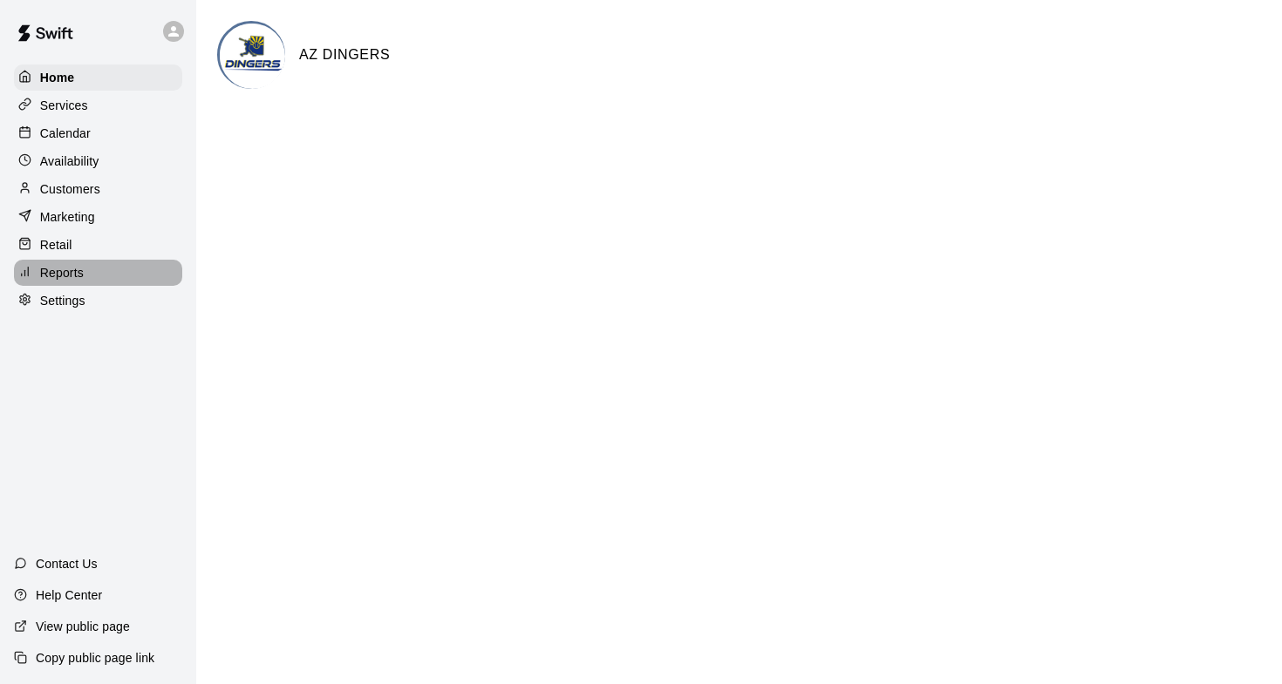
click at [70, 273] on p "Reports" at bounding box center [62, 272] width 44 height 17
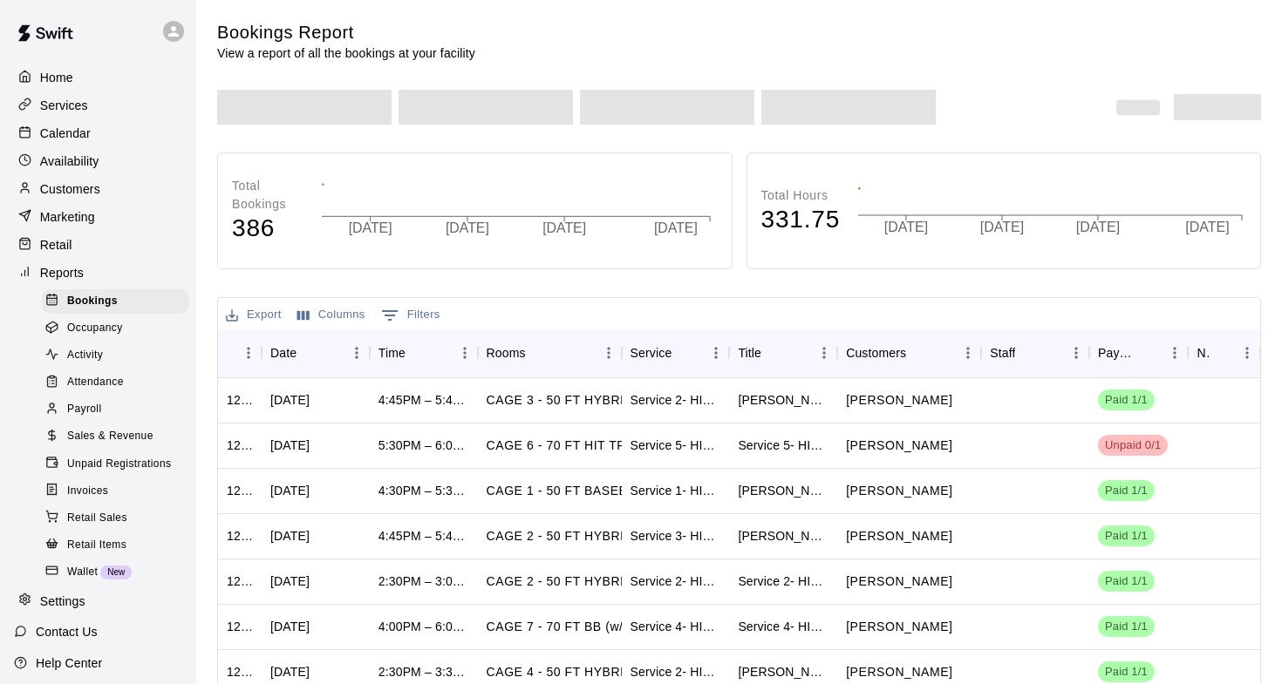
click at [126, 430] on span "Sales & Revenue" at bounding box center [110, 436] width 86 height 17
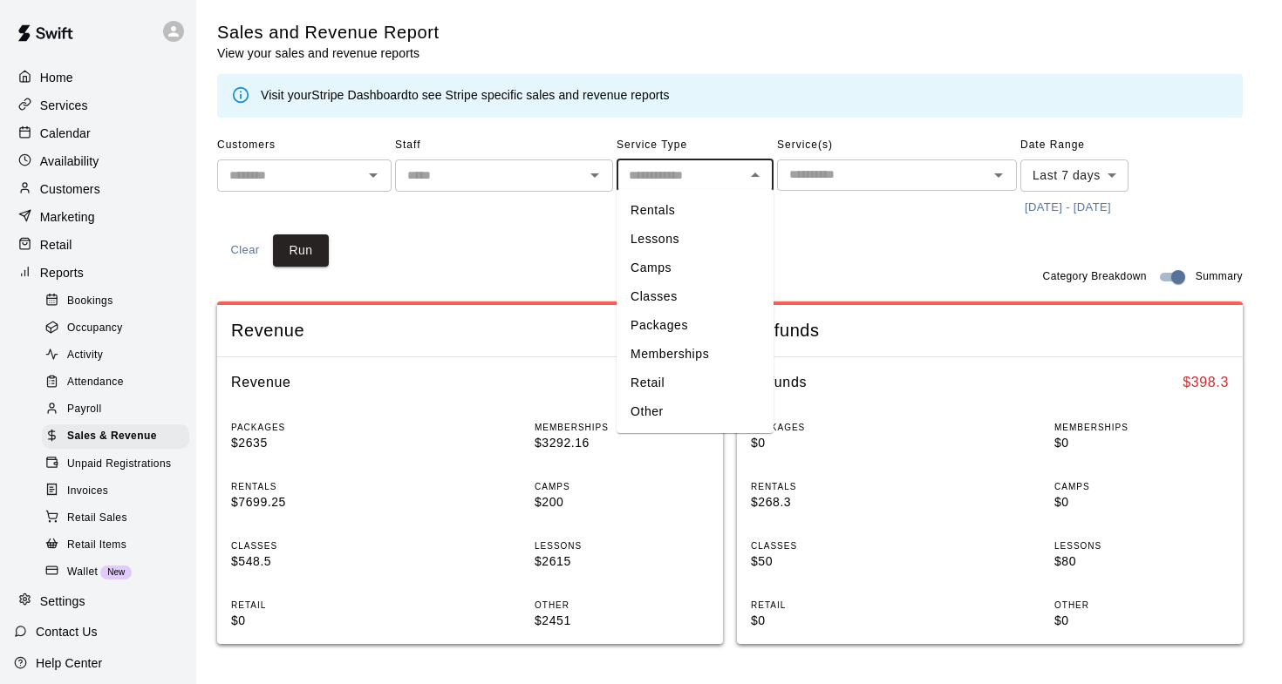
click at [711, 174] on input "text" at bounding box center [681, 176] width 118 height 22
click at [684, 272] on li "Camps" at bounding box center [694, 268] width 157 height 29
type input "*****"
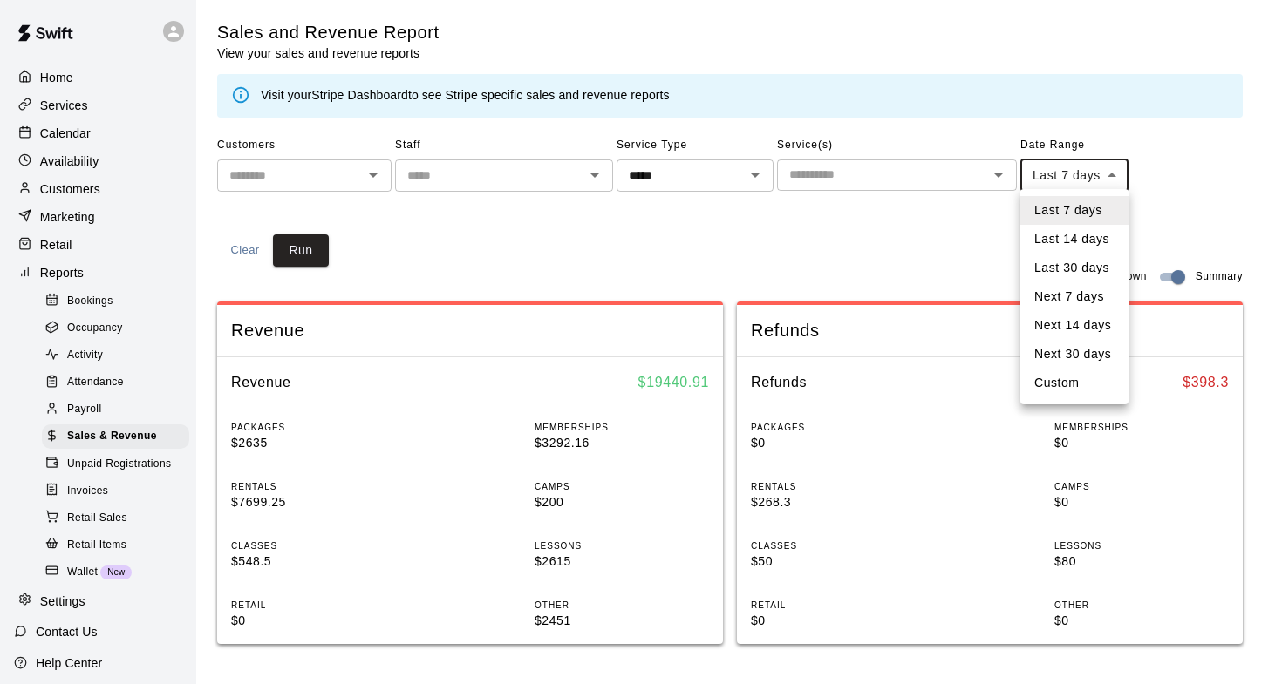
click at [1054, 167] on body "Home Services Calendar Availability Customers Marketing Retail Reports Bookings…" at bounding box center [641, 651] width 1282 height 1303
click at [1069, 384] on li "Custom" at bounding box center [1074, 383] width 108 height 29
type input "******"
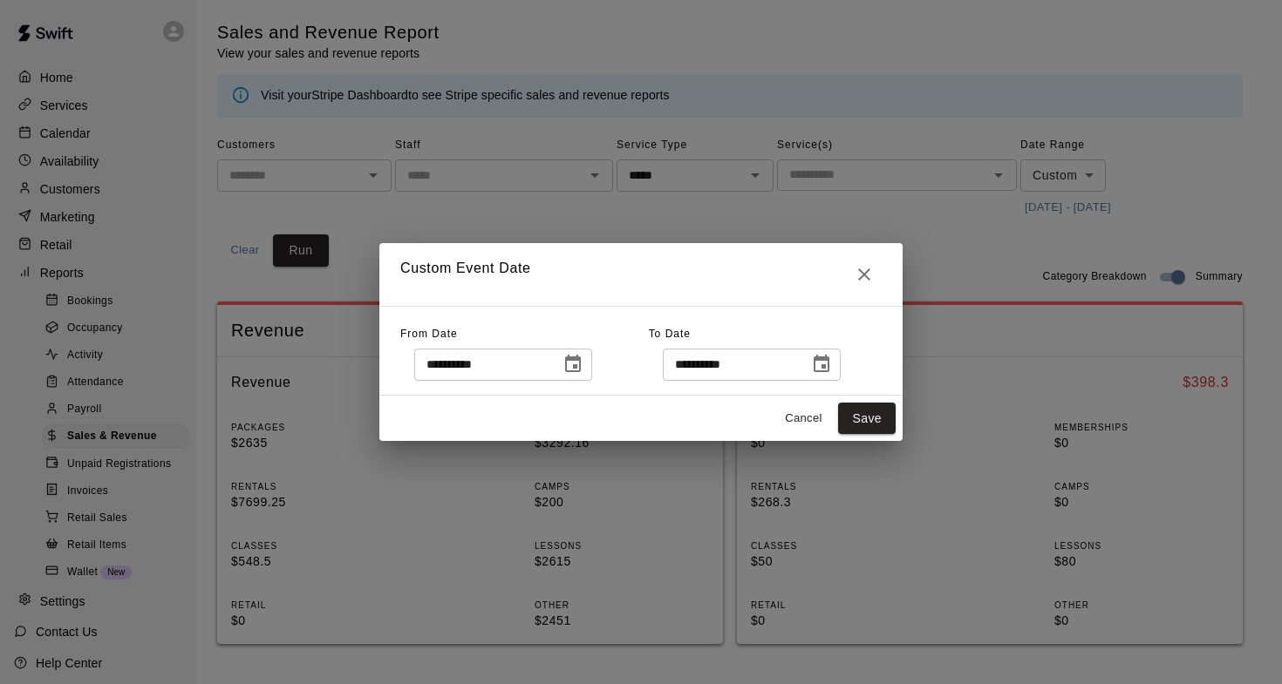
click at [581, 371] on icon "Choose date, selected date is Aug 2, 2025" at bounding box center [573, 363] width 16 height 17
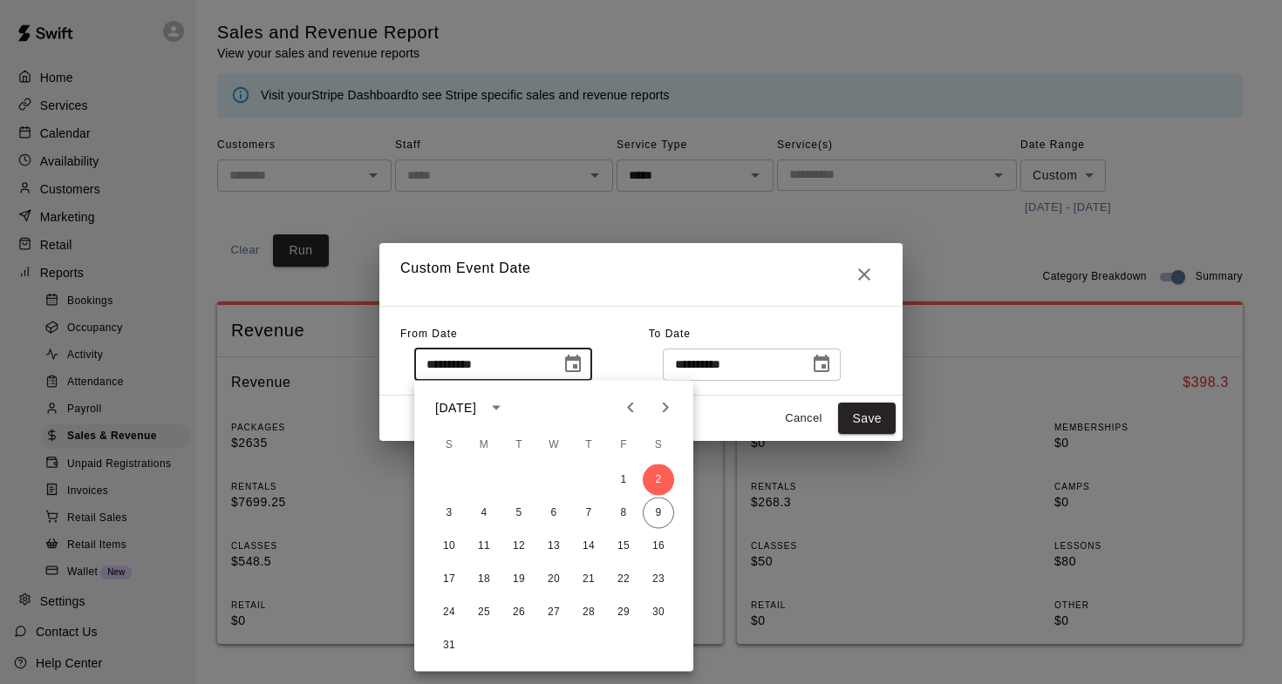
click at [624, 407] on icon "Previous month" at bounding box center [630, 408] width 21 height 21
click at [517, 476] on button "1" at bounding box center [518, 480] width 31 height 31
type input "**********"
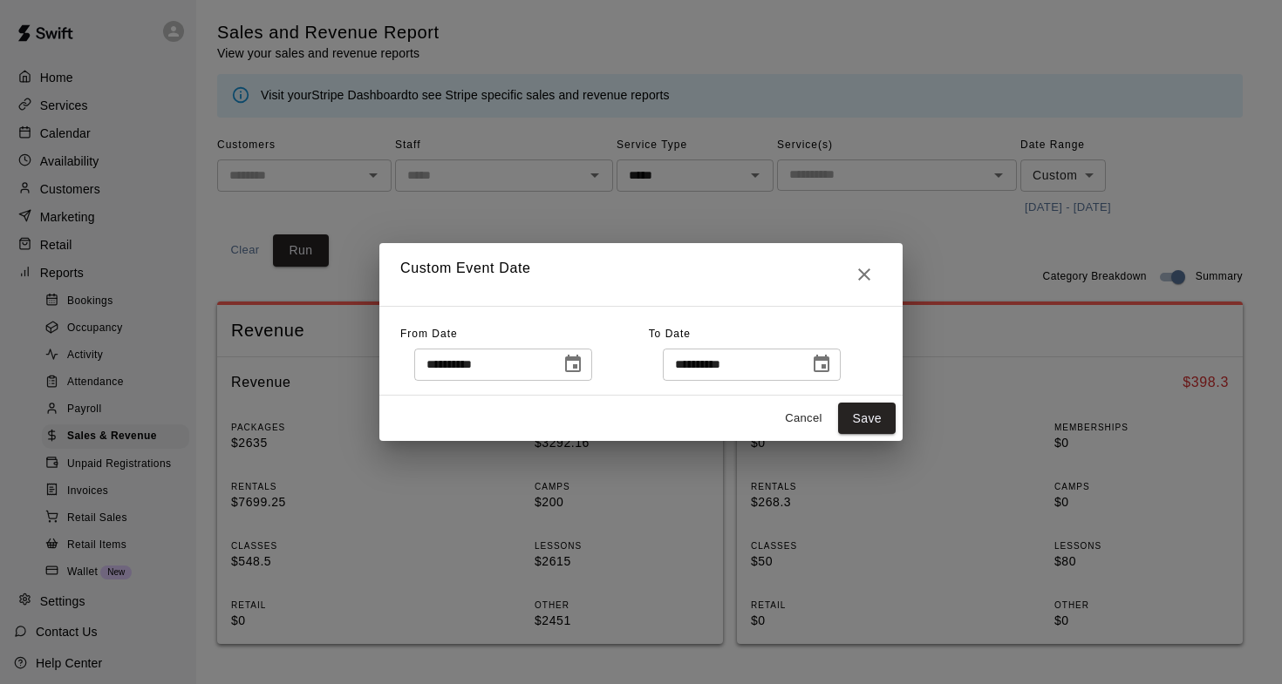
click at [829, 364] on icon "Choose date, selected date is Aug 9, 2025" at bounding box center [821, 363] width 16 height 17
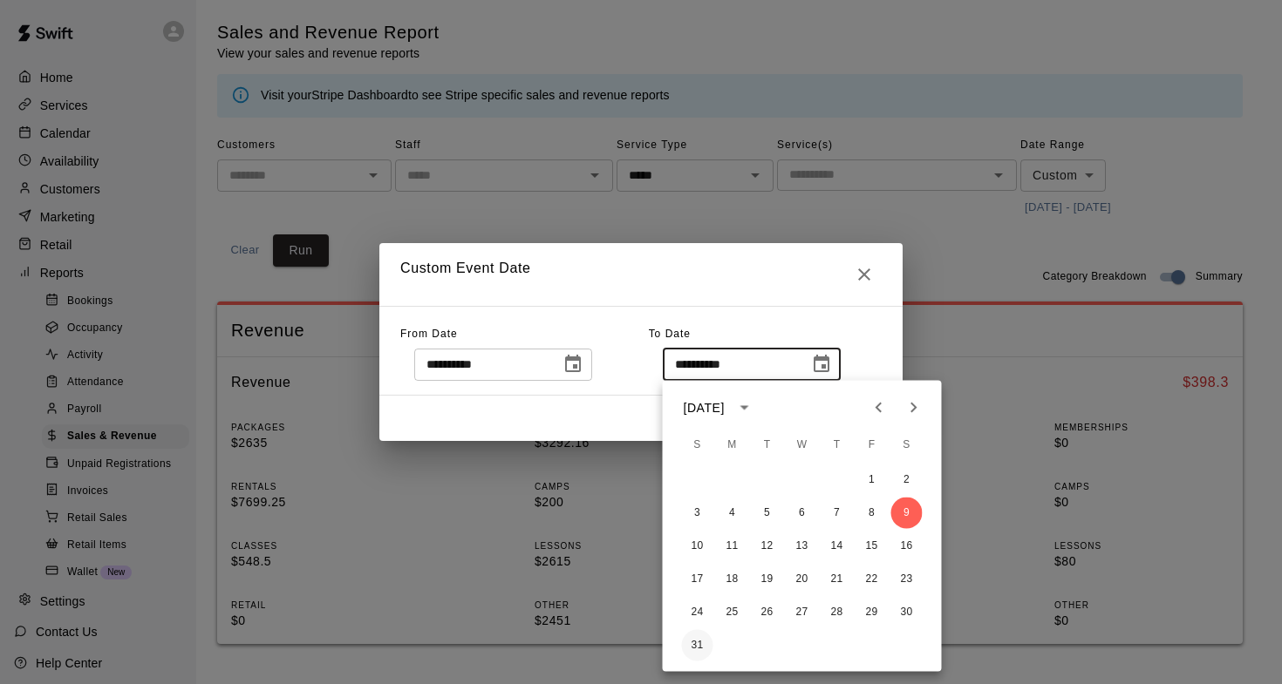
click at [696, 635] on button "31" at bounding box center [697, 645] width 31 height 31
type input "**********"
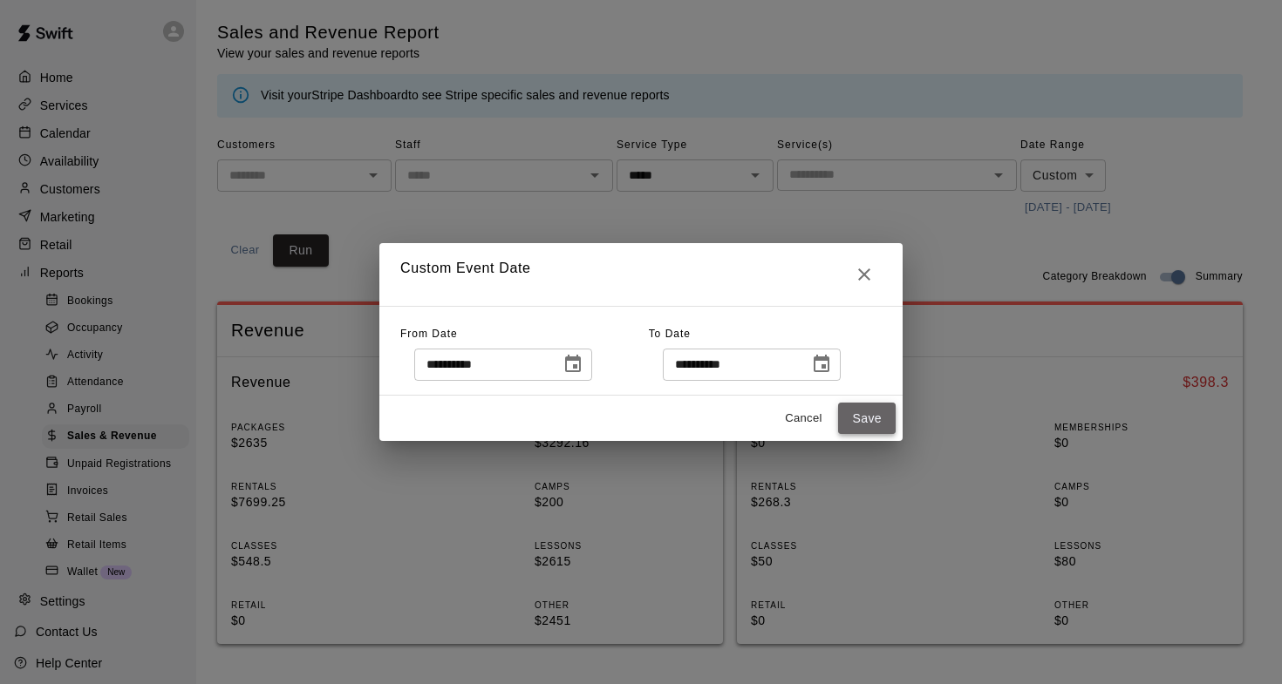
click at [866, 414] on button "Save" at bounding box center [867, 419] width 58 height 32
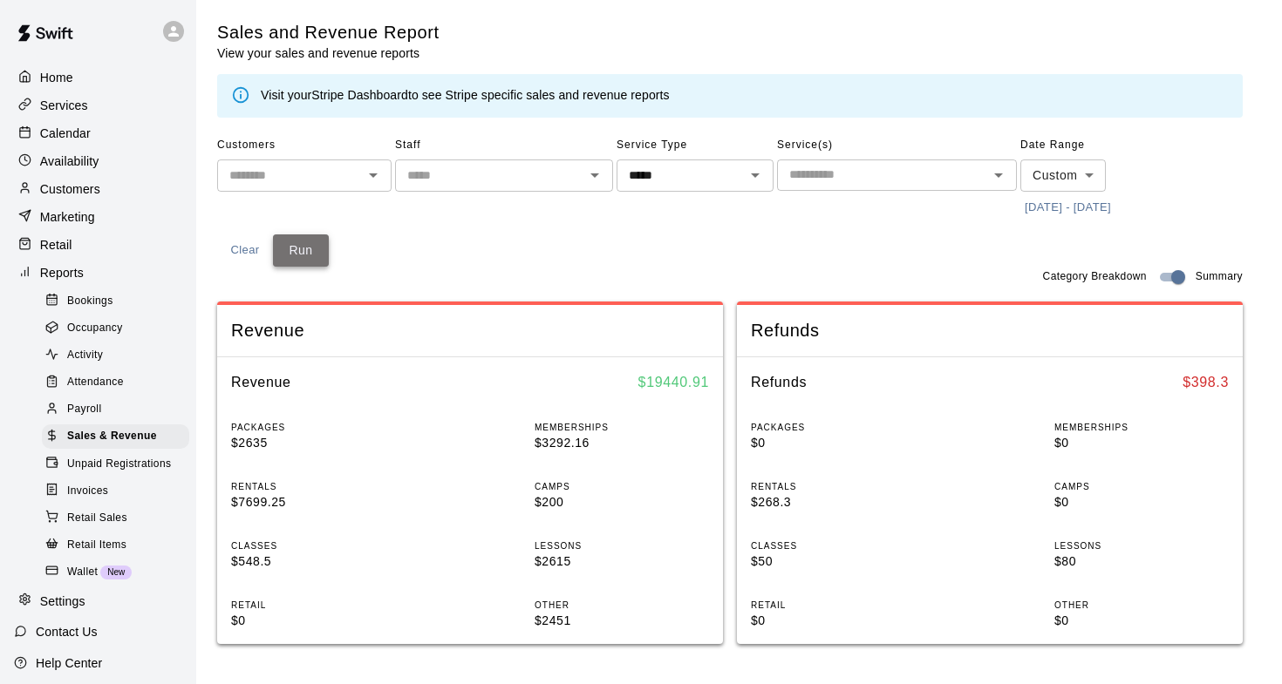
click at [312, 248] on button "Run" at bounding box center [301, 251] width 56 height 32
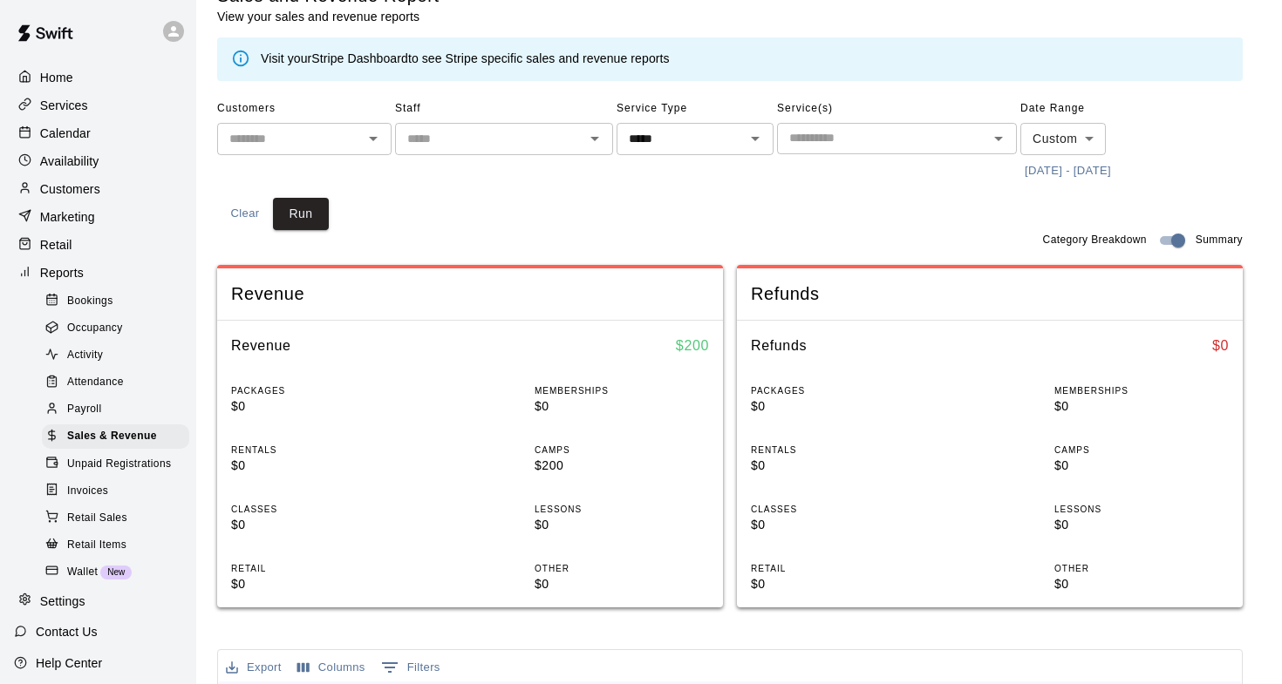
click at [856, 129] on input "text" at bounding box center [882, 138] width 201 height 22
click at [718, 177] on div "Service Type ***** ​" at bounding box center [694, 140] width 157 height 90
click at [534, 139] on input "text" at bounding box center [489, 139] width 179 height 22
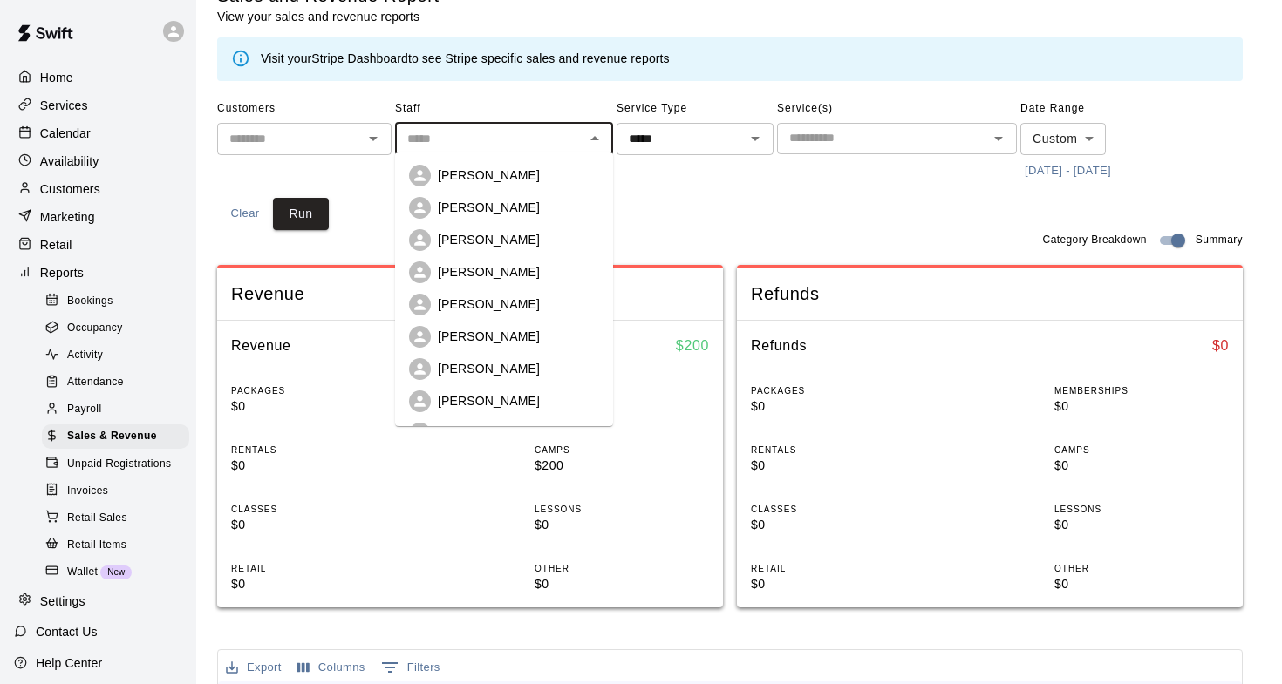
click at [534, 139] on input "text" at bounding box center [489, 139] width 179 height 22
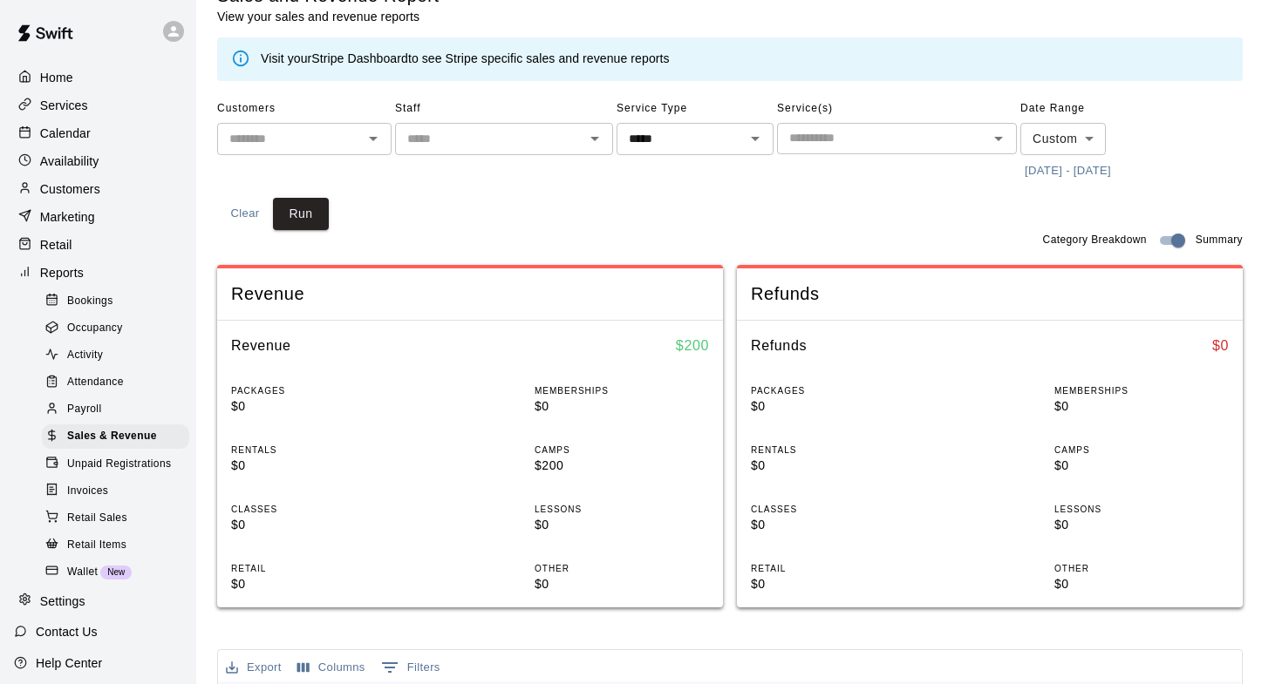
click at [411, 221] on div "Customers ​ Staff ​ Service Type ***** ​ Service(s) ​ Date Range Custom ****** …" at bounding box center [729, 162] width 1025 height 135
click at [118, 432] on span "Sales & Revenue" at bounding box center [112, 436] width 90 height 17
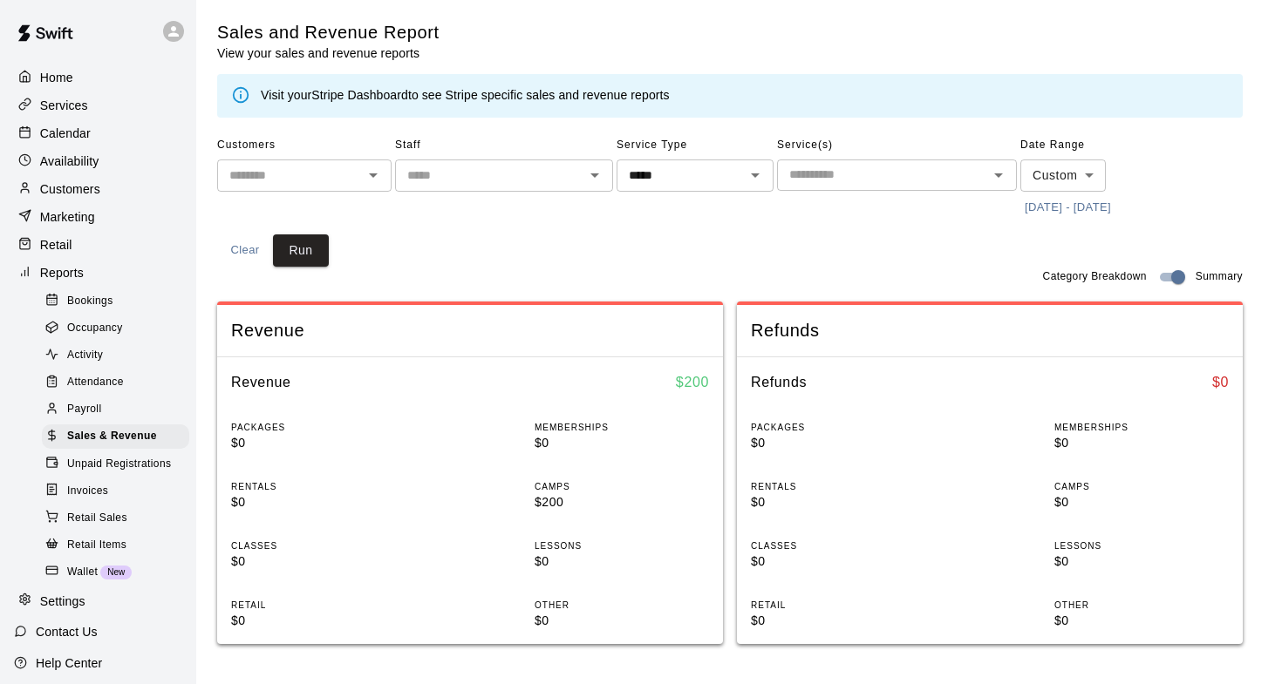
click at [102, 359] on span "Activity" at bounding box center [85, 355] width 36 height 17
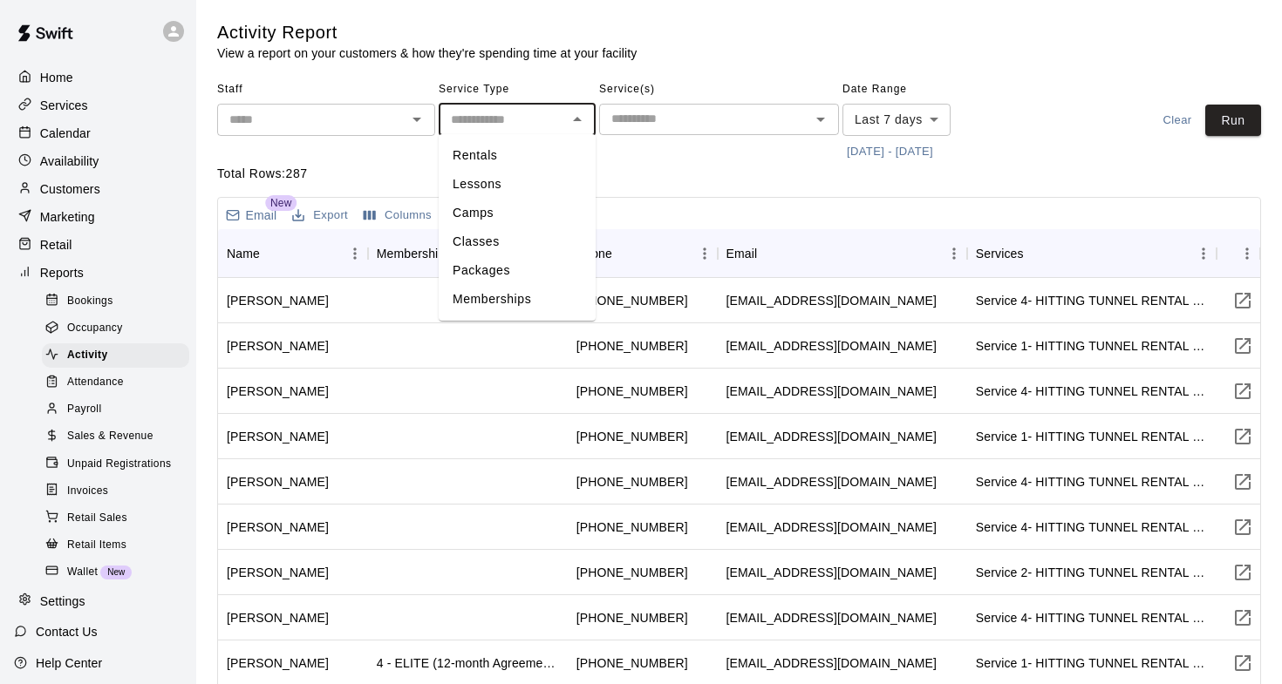
click at [527, 118] on input "text" at bounding box center [503, 120] width 118 height 22
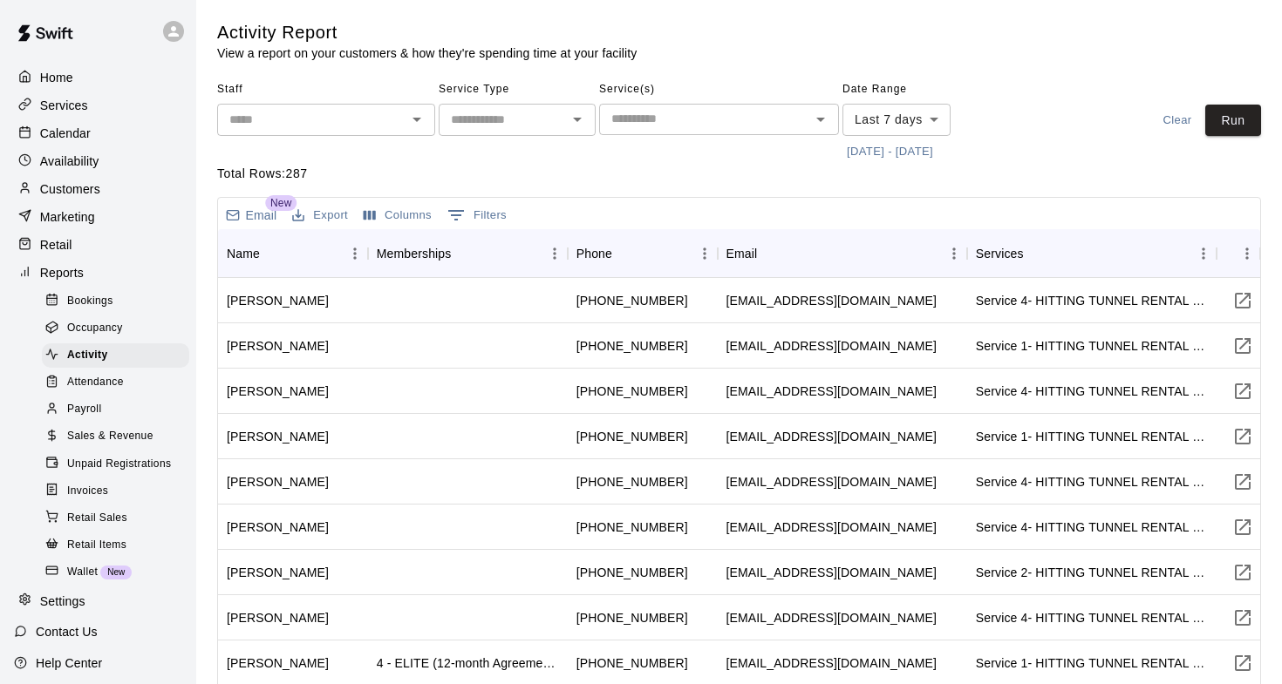
click at [663, 160] on div "Service(s) ​" at bounding box center [719, 121] width 240 height 90
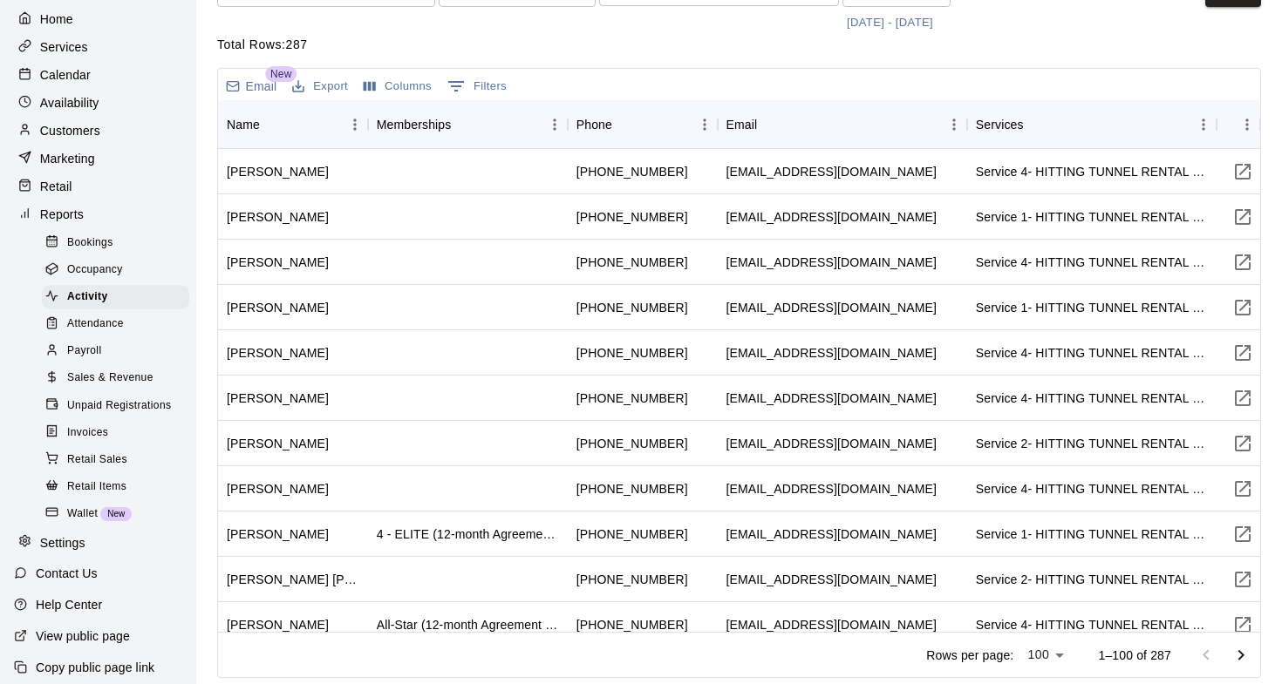
scroll to position [128, 0]
click at [65, 540] on p "Settings" at bounding box center [62, 542] width 45 height 17
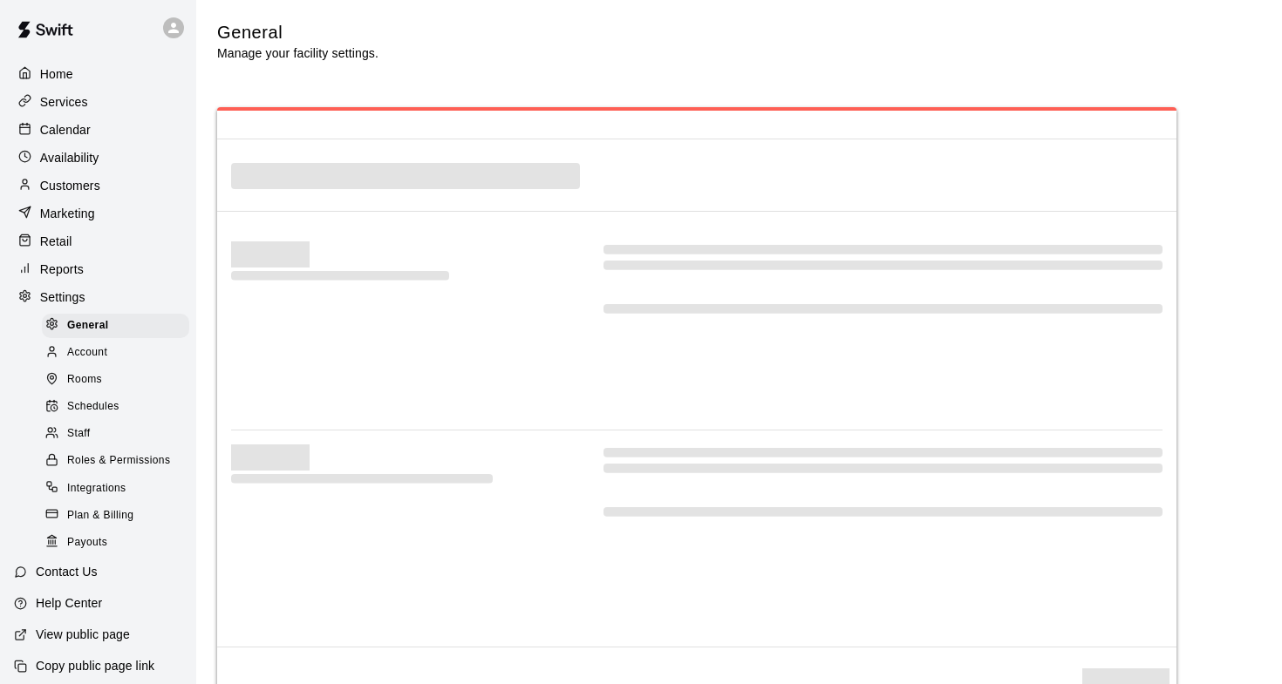
scroll to position [3280, 0]
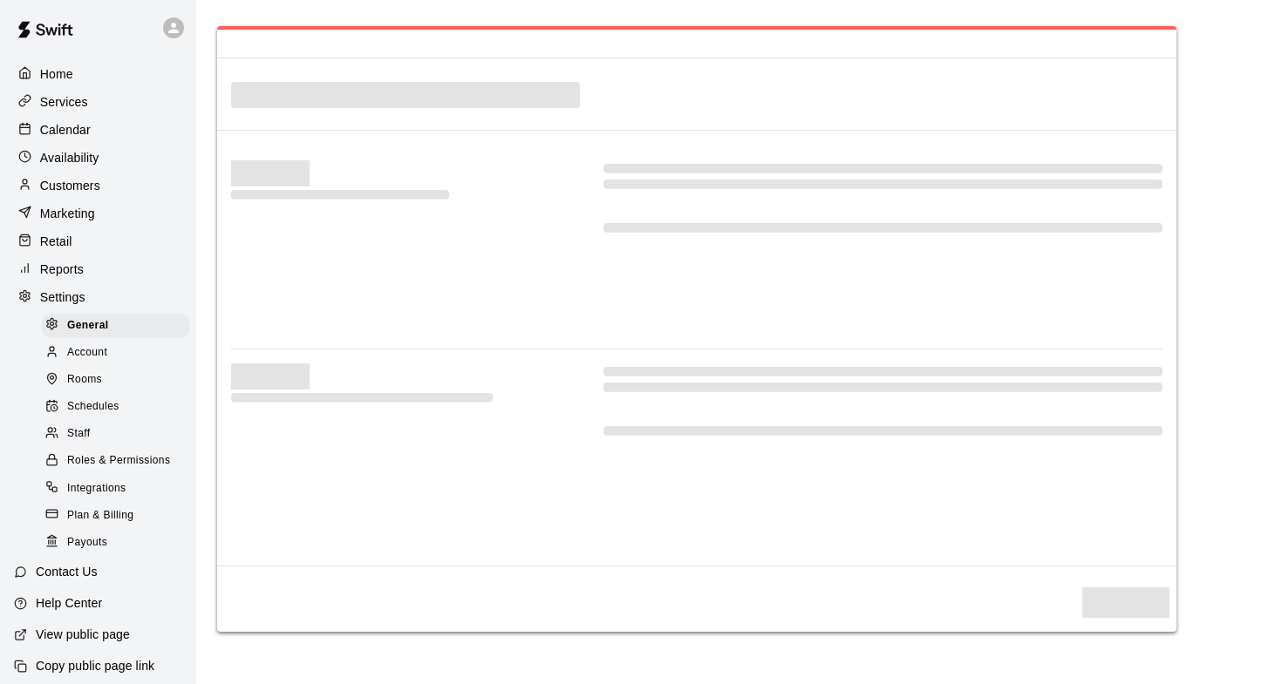
select select "**"
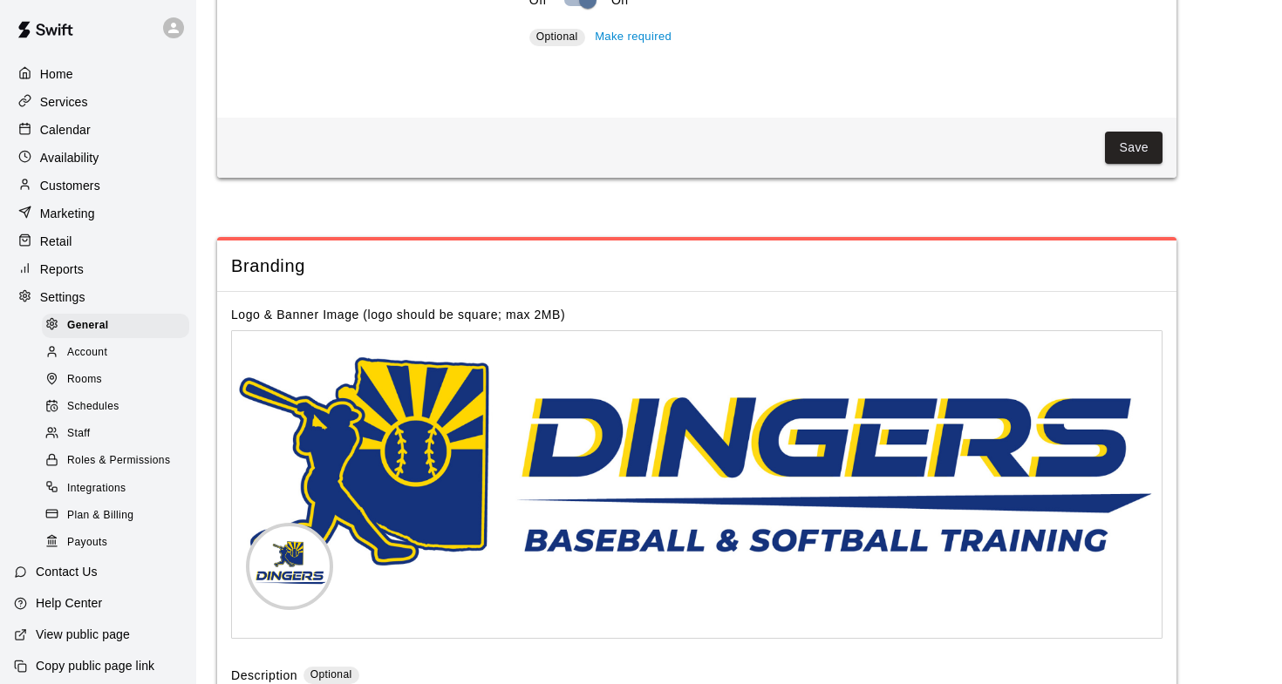
click at [77, 508] on span "Plan & Billing" at bounding box center [100, 515] width 66 height 17
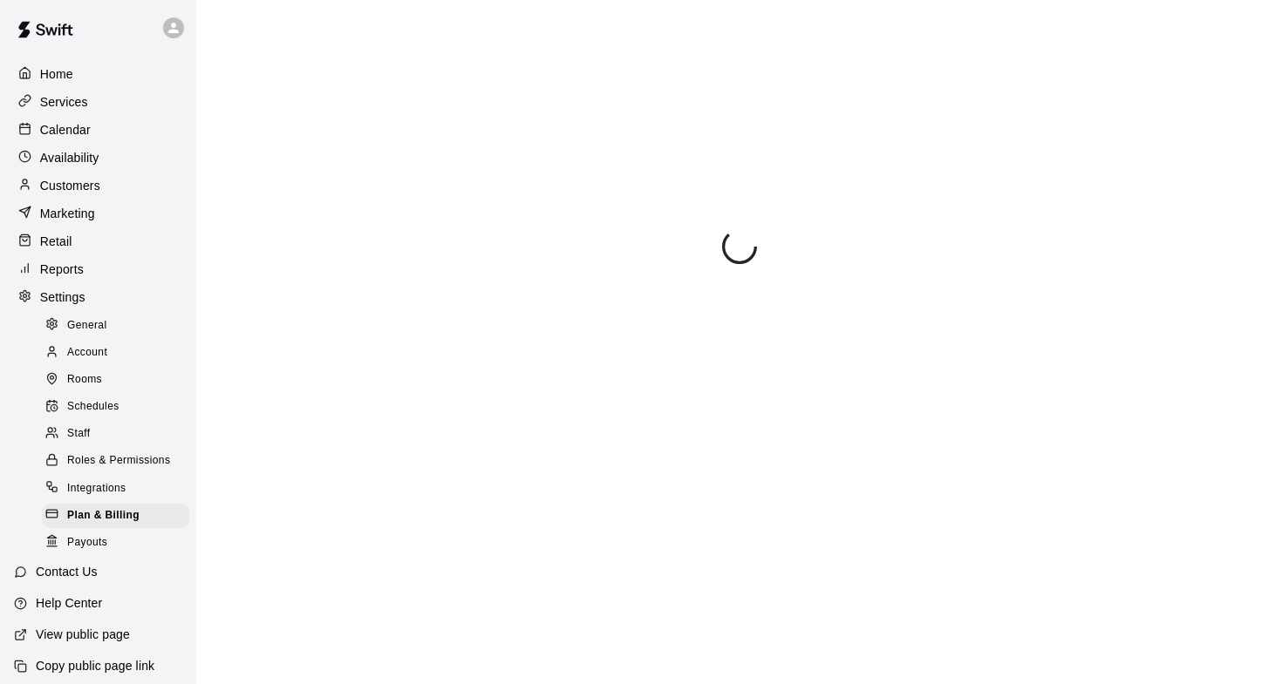
click at [82, 486] on span "Integrations" at bounding box center [96, 488] width 59 height 17
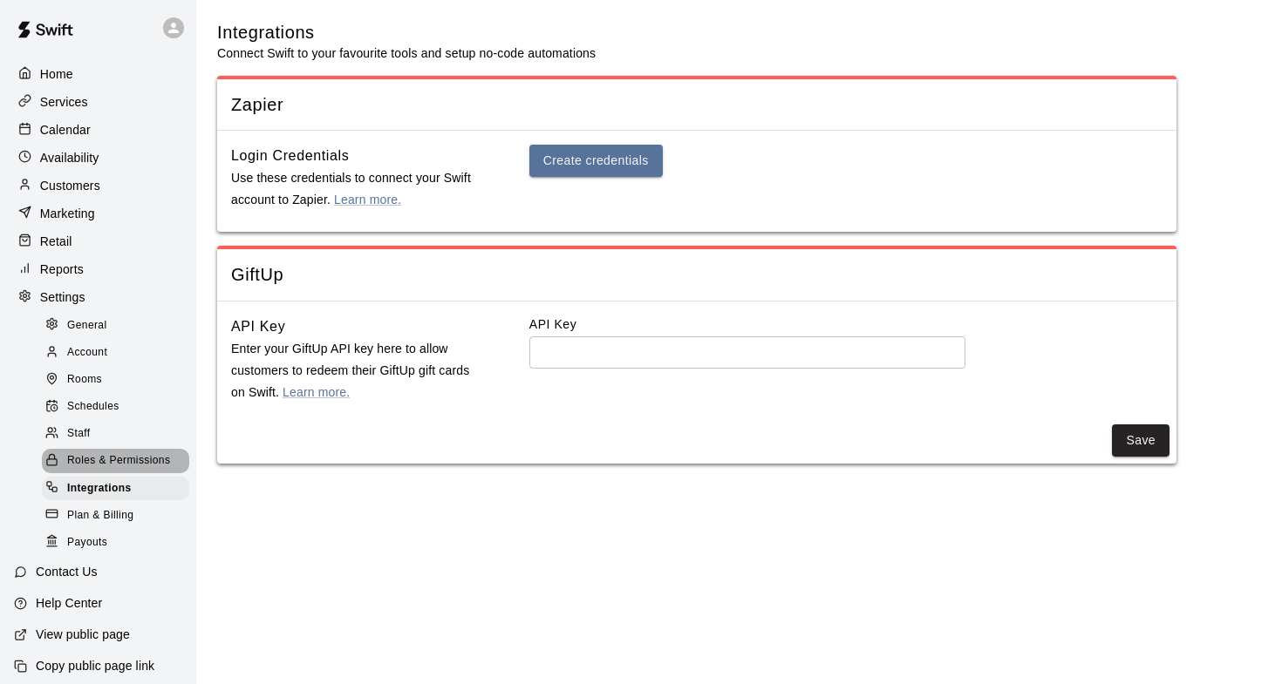
click at [90, 458] on span "Roles & Permissions" at bounding box center [118, 460] width 103 height 17
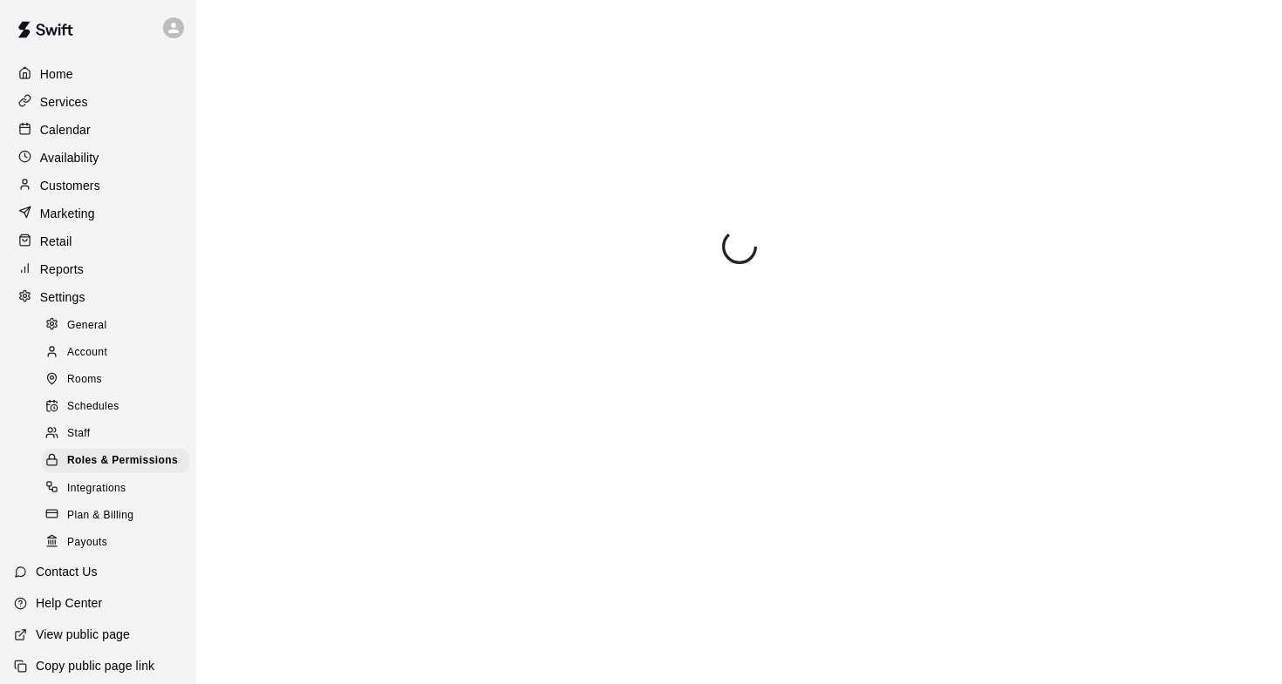
click at [90, 430] on span "Staff" at bounding box center [78, 433] width 23 height 17
click at [93, 405] on span "Schedules" at bounding box center [93, 406] width 52 height 17
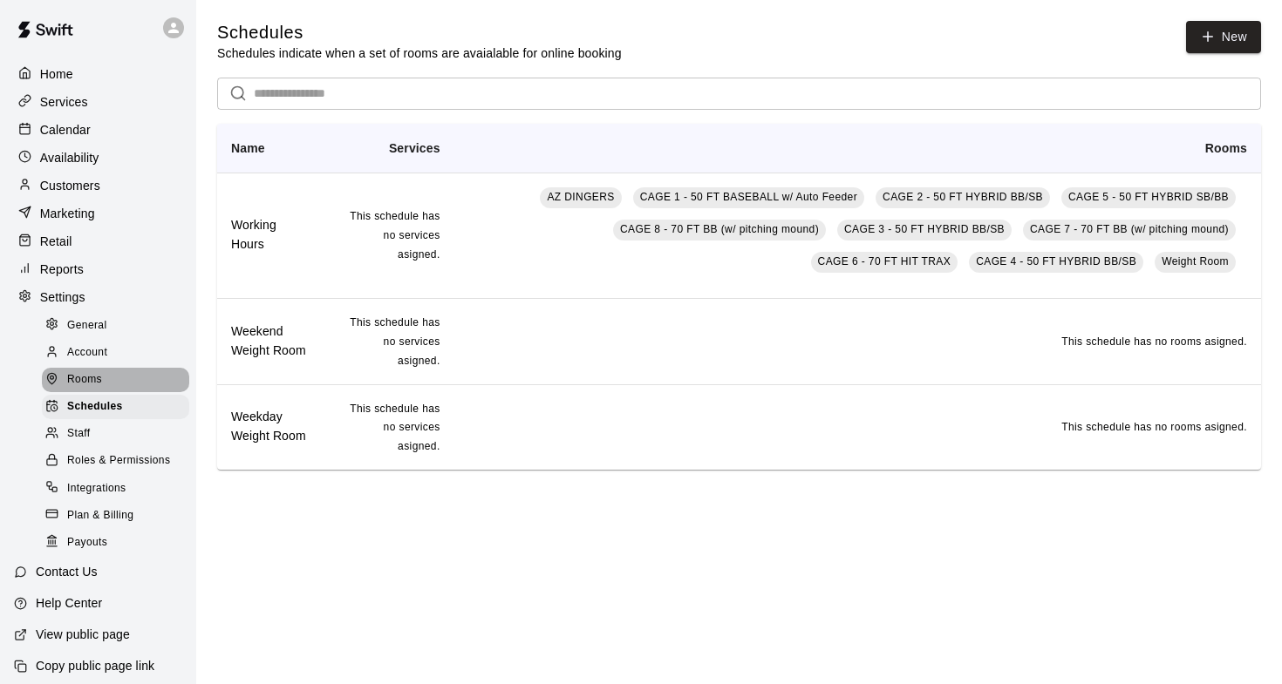
click at [95, 373] on span "Rooms" at bounding box center [84, 379] width 35 height 17
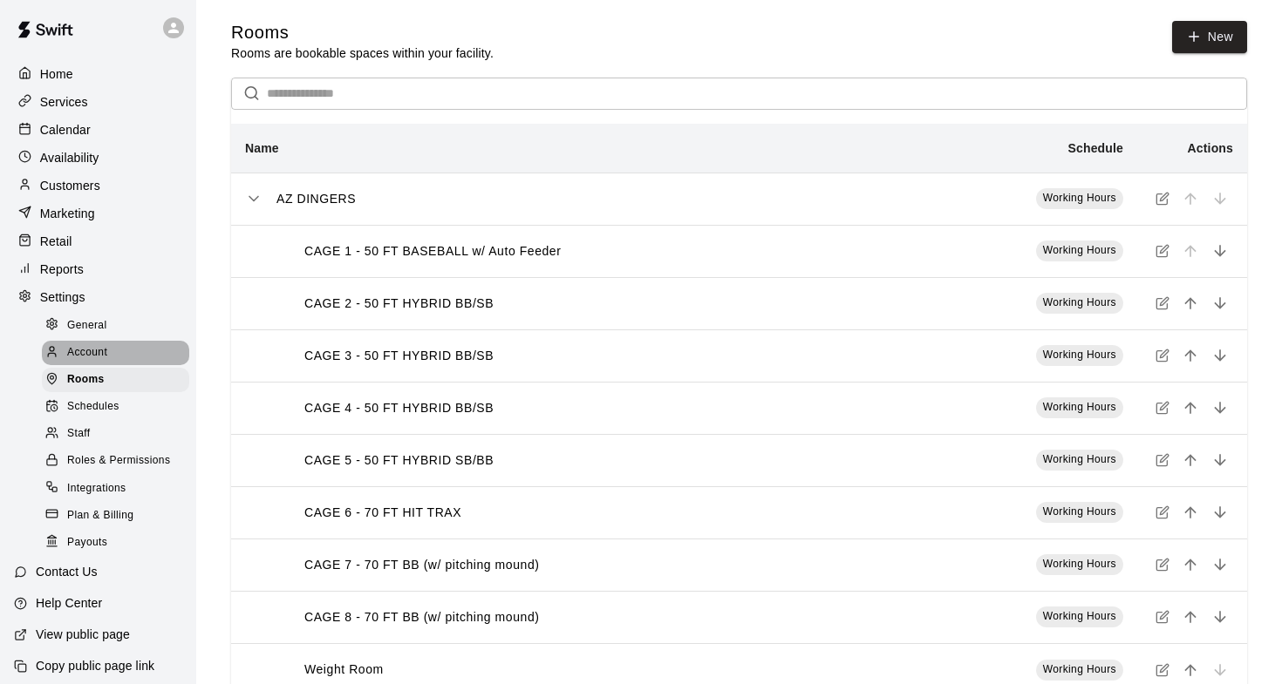
click at [97, 344] on span "Account" at bounding box center [87, 352] width 40 height 17
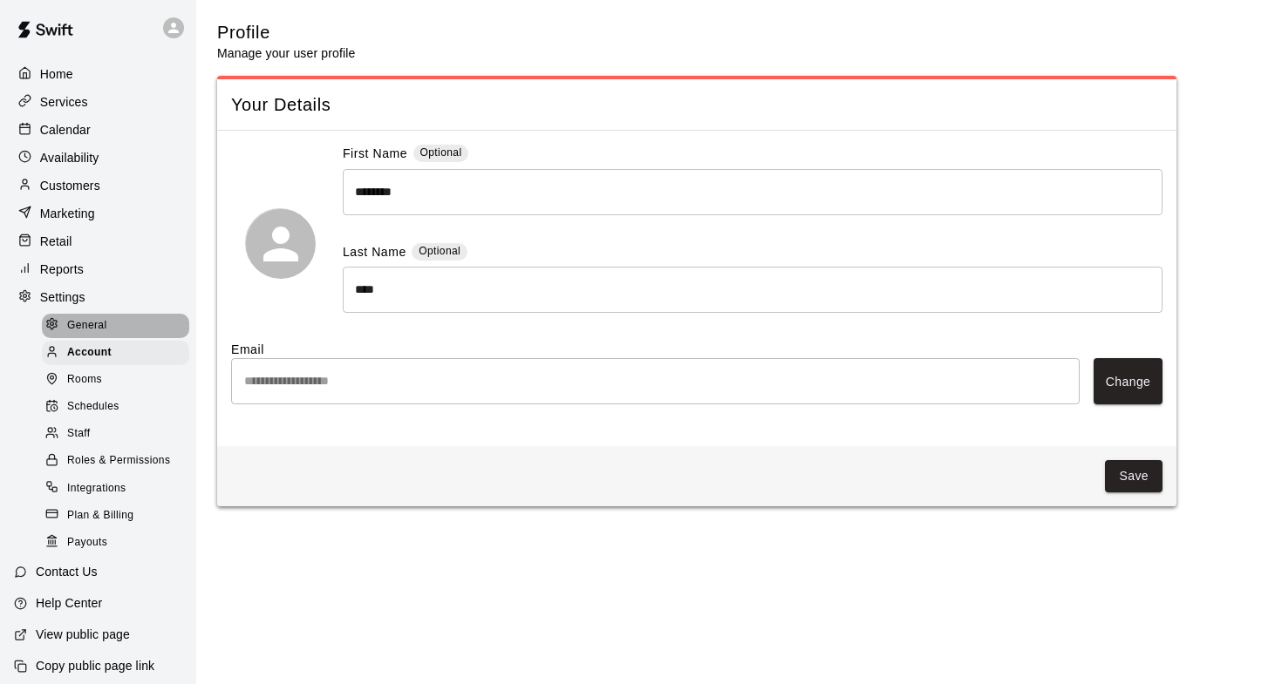
click at [98, 317] on span "General" at bounding box center [87, 325] width 40 height 17
select select "**"
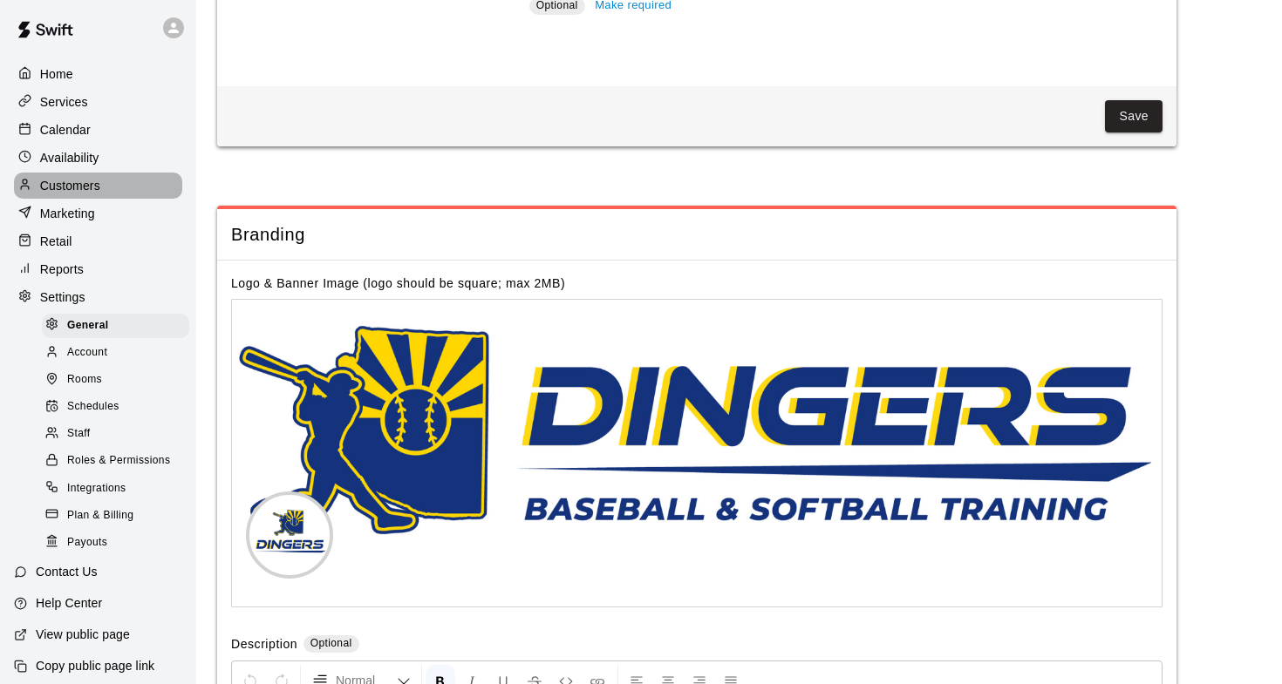
click at [99, 183] on p "Customers" at bounding box center [70, 185] width 60 height 17
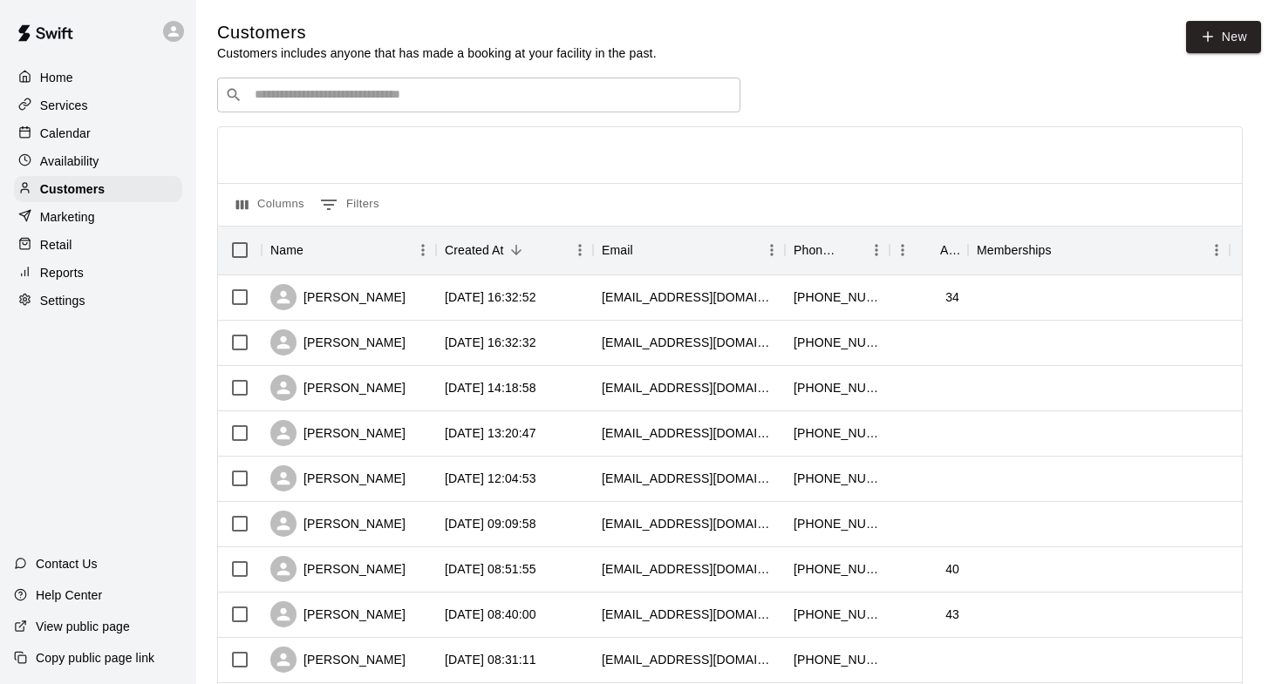
click at [452, 159] on div at bounding box center [730, 155] width 1024 height 56
click at [550, 166] on div at bounding box center [730, 155] width 1024 height 56
